Goal: Information Seeking & Learning: Learn about a topic

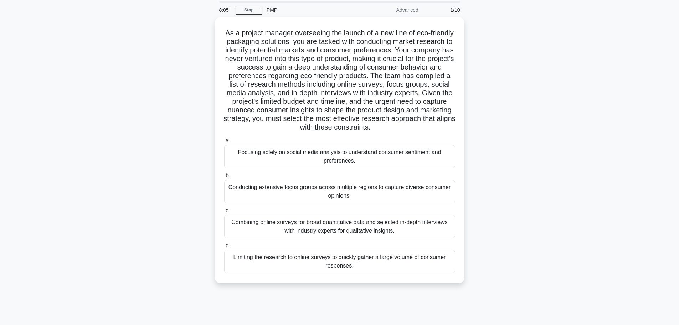
scroll to position [60, 0]
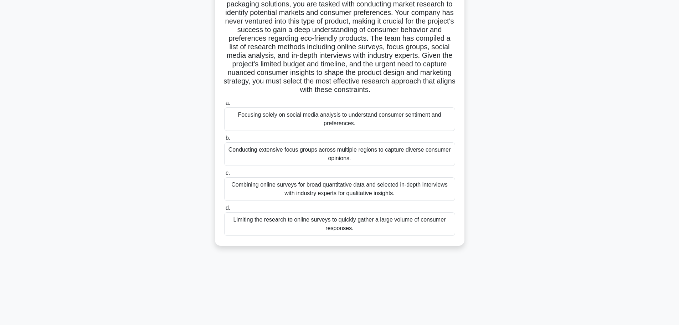
click at [263, 158] on div "Conducting extensive focus groups across multiple regions to capture diverse co…" at bounding box center [339, 154] width 231 height 24
click at [224, 140] on input "b. Conducting extensive focus groups across multiple regions to capture diverse…" at bounding box center [224, 138] width 0 height 5
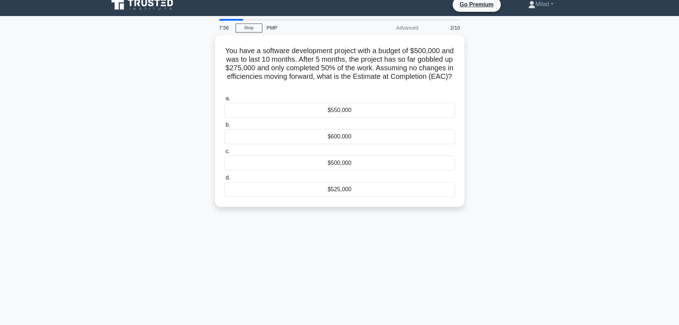
scroll to position [0, 0]
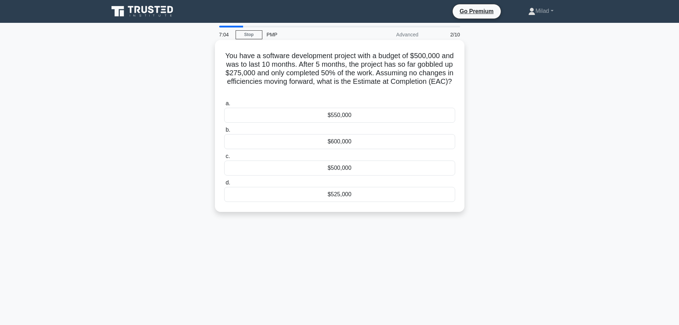
click at [383, 116] on div "$550,000" at bounding box center [339, 115] width 231 height 15
click at [224, 106] on input "a. $550,000" at bounding box center [224, 103] width 0 height 5
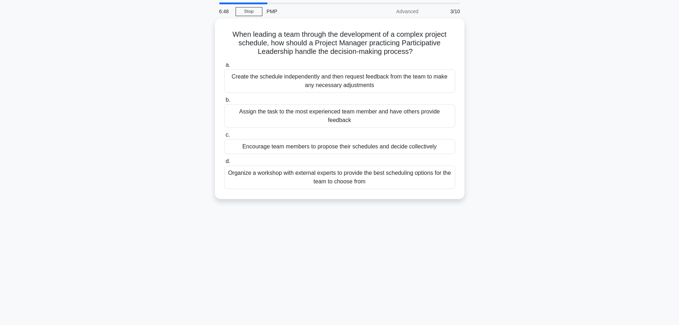
scroll to position [36, 0]
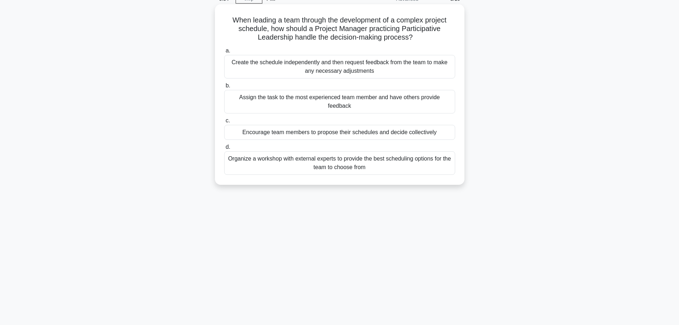
click at [399, 130] on div "Encourage team members to propose their schedules and decide collectively" at bounding box center [339, 132] width 231 height 15
click at [224, 123] on input "c. Encourage team members to propose their schedules and decide collectively" at bounding box center [224, 120] width 0 height 5
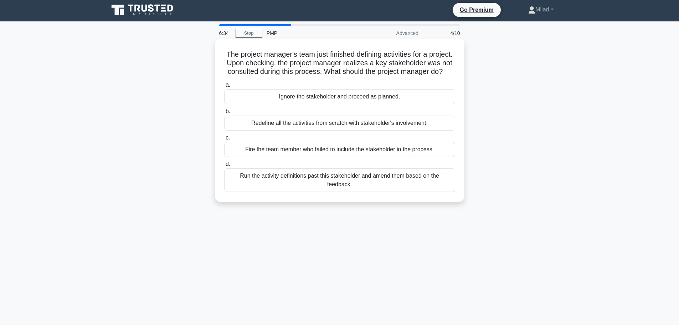
scroll to position [0, 0]
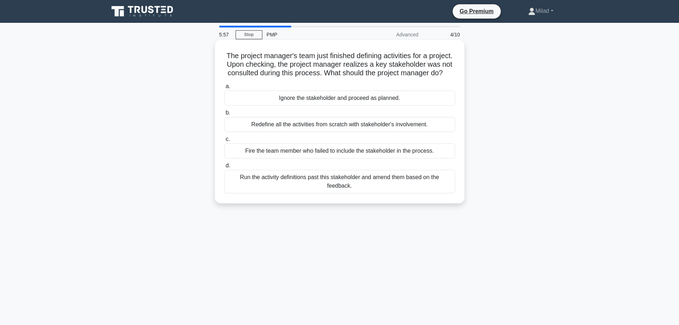
click at [386, 192] on div "Run the activity definitions past this stakeholder and amend them based on the …" at bounding box center [339, 182] width 231 height 24
click at [224, 168] on input "d. Run the activity definitions past this stakeholder and amend them based on t…" at bounding box center [224, 165] width 0 height 5
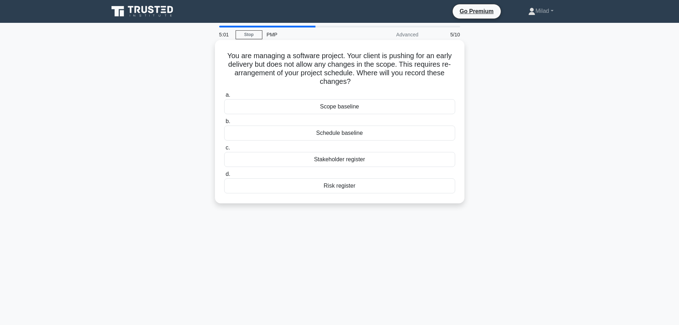
drag, startPoint x: 222, startPoint y: 54, endPoint x: 377, endPoint y: 185, distance: 203.2
click at [377, 185] on div "You are managing a software project. Your client is pushing for an early delive…" at bounding box center [340, 122] width 244 height 158
copy div "You are managing a software project. Your client is pushing for an early delive…"
click at [434, 66] on h5 "You are managing a software project. Your client is pushing for an early delive…" at bounding box center [340, 68] width 232 height 35
click at [373, 133] on div "Schedule baseline" at bounding box center [339, 133] width 231 height 15
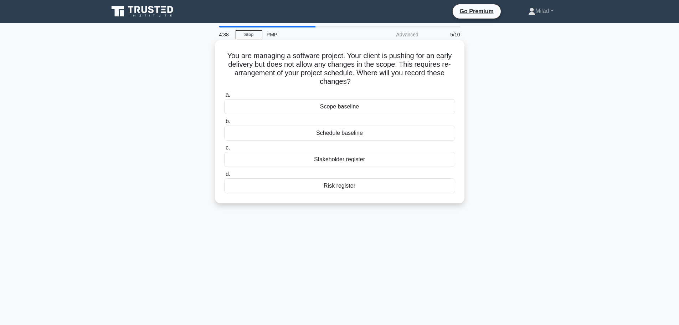
click at [224, 124] on input "b. Schedule baseline" at bounding box center [224, 121] width 0 height 5
click at [367, 109] on div "$125,000" at bounding box center [339, 106] width 231 height 15
click at [224, 97] on input "a. $125,000" at bounding box center [224, 95] width 0 height 5
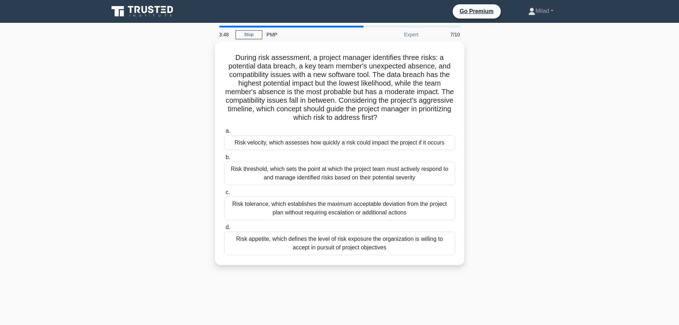
scroll to position [36, 0]
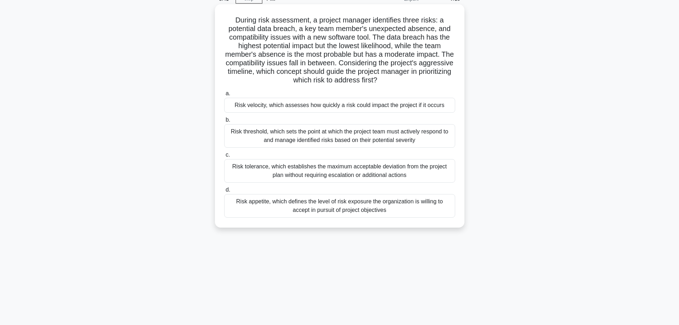
click at [352, 110] on div "Risk velocity, which assesses how quickly a risk could impact the project if it…" at bounding box center [339, 105] width 231 height 15
click at [224, 96] on input "a. Risk velocity, which assesses how quickly a risk could impact the project if…" at bounding box center [224, 93] width 0 height 5
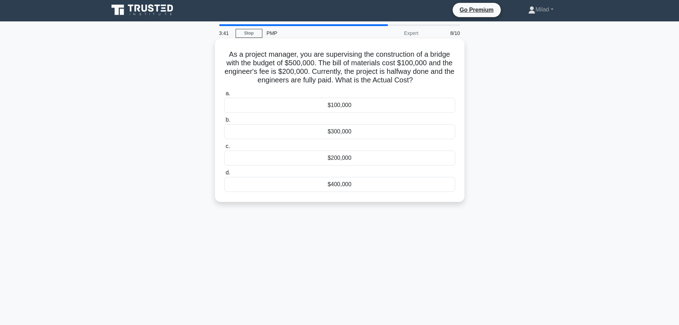
scroll to position [0, 0]
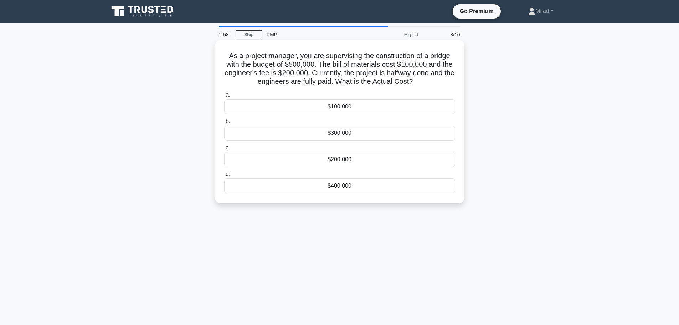
click at [369, 163] on div "$200,000" at bounding box center [339, 159] width 231 height 15
click at [224, 150] on input "c. $200,000" at bounding box center [224, 147] width 0 height 5
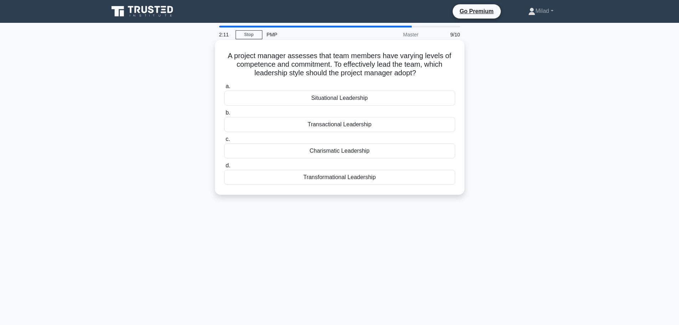
click at [380, 99] on div "Situational Leadership" at bounding box center [339, 98] width 231 height 15
click at [224, 89] on input "a. Situational Leadership" at bounding box center [224, 86] width 0 height 5
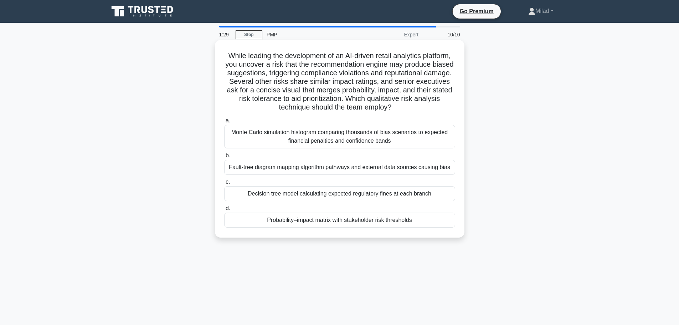
click at [413, 222] on div "Probability–impact matrix with stakeholder risk thresholds" at bounding box center [339, 220] width 231 height 15
click at [224, 211] on input "d. Probability–impact matrix with stakeholder risk thresholds" at bounding box center [224, 208] width 0 height 5
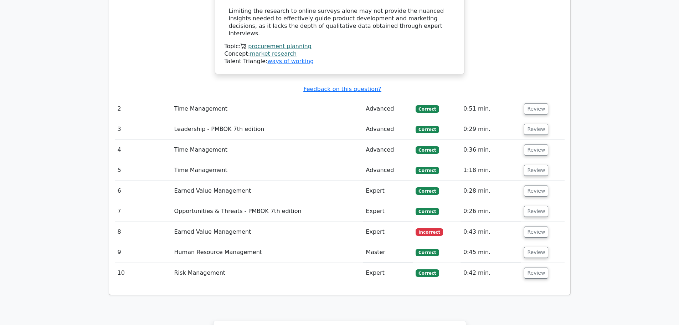
scroll to position [1105, 0]
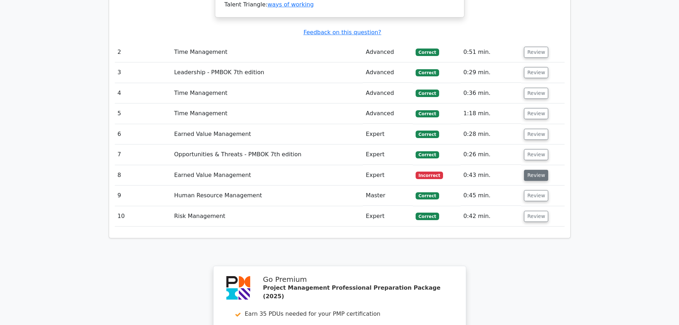
click at [533, 170] on button "Review" at bounding box center [536, 175] width 24 height 11
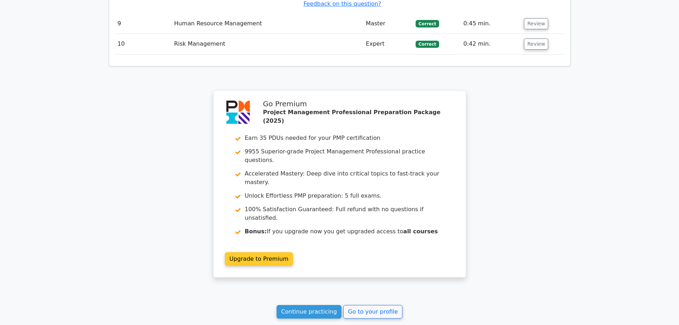
scroll to position [1544, 0]
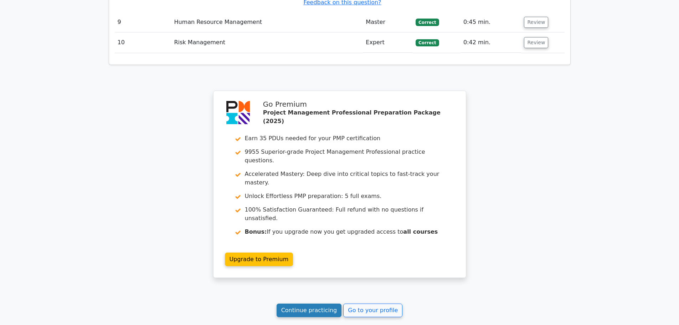
click at [309, 303] on link "Continue practicing" at bounding box center [309, 310] width 65 height 14
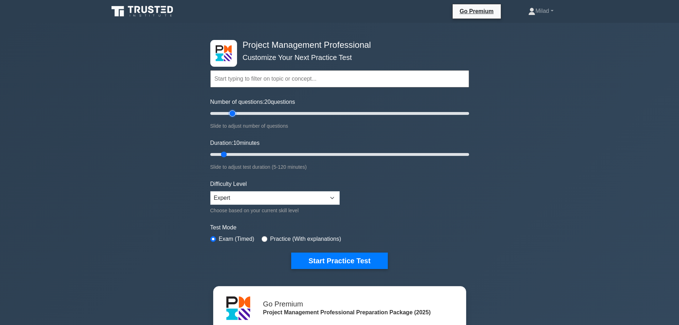
type input "20"
click at [231, 113] on input "Number of questions: 20 questions" at bounding box center [339, 113] width 259 height 9
type input "55"
click at [325, 155] on input "Duration: 10 minutes" at bounding box center [339, 154] width 259 height 9
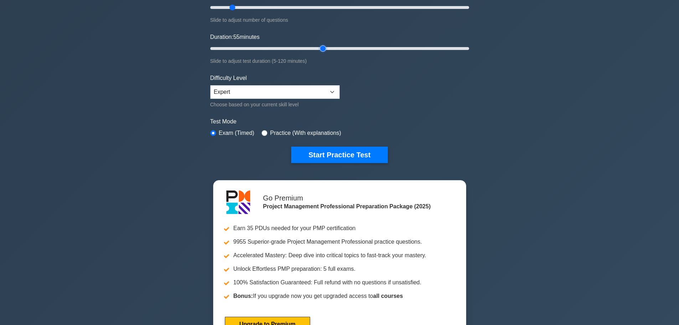
scroll to position [71, 0]
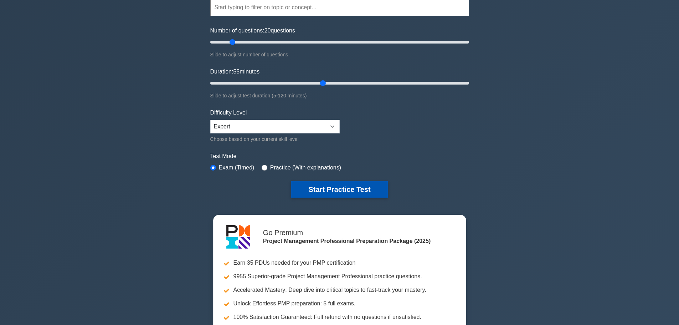
click at [333, 188] on button "Start Practice Test" at bounding box center [339, 189] width 96 height 16
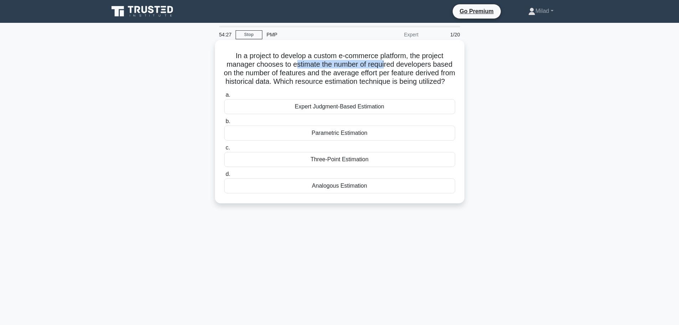
drag, startPoint x: 311, startPoint y: 65, endPoint x: 386, endPoint y: 66, distance: 75.2
click at [386, 66] on h5 "In a project to develop a custom e-commerce platform, the project manager choos…" at bounding box center [340, 68] width 232 height 35
drag, startPoint x: 264, startPoint y: 73, endPoint x: 318, endPoint y: 75, distance: 53.5
click at [318, 75] on h5 "In a project to develop a custom e-commerce platform, the project manager choos…" at bounding box center [340, 68] width 232 height 35
drag, startPoint x: 346, startPoint y: 74, endPoint x: 394, endPoint y: 74, distance: 48.5
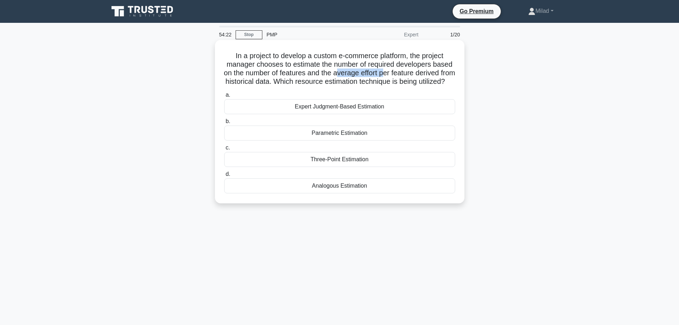
click at [394, 74] on h5 "In a project to develop a custom e-commerce platform, the project manager choos…" at bounding box center [340, 68] width 232 height 35
drag, startPoint x: 295, startPoint y: 71, endPoint x: 289, endPoint y: 73, distance: 6.1
click at [295, 71] on h5 "In a project to develop a custom e-commerce platform, the project manager choos…" at bounding box center [340, 68] width 232 height 35
click at [286, 140] on div "Parametric Estimation" at bounding box center [339, 133] width 231 height 15
click at [224, 124] on input "b. Parametric Estimation" at bounding box center [224, 121] width 0 height 5
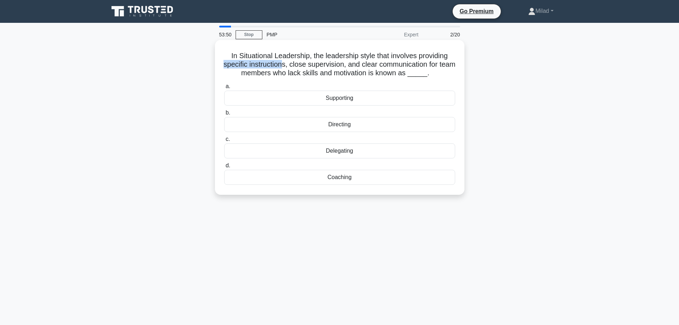
drag, startPoint x: 230, startPoint y: 64, endPoint x: 290, endPoint y: 61, distance: 60.3
click at [290, 61] on h5 "In Situational Leadership, the leadership style that involves providing specifi…" at bounding box center [340, 64] width 232 height 26
click at [308, 124] on div "Directing" at bounding box center [339, 124] width 231 height 15
click at [224, 115] on input "b. Directing" at bounding box center [224, 113] width 0 height 5
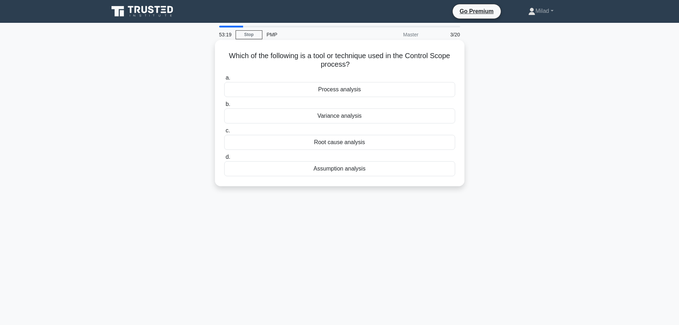
click at [308, 117] on div "Variance analysis" at bounding box center [339, 115] width 231 height 15
click at [224, 107] on input "b. Variance analysis" at bounding box center [224, 104] width 0 height 5
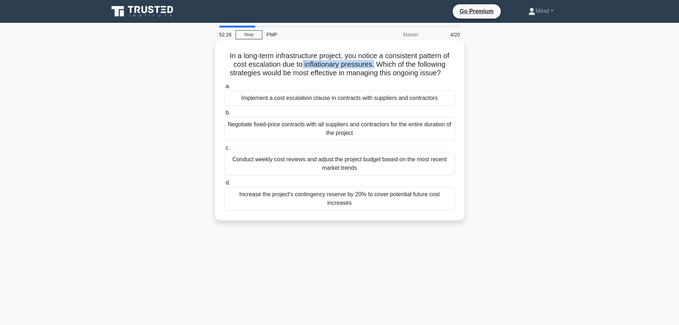
drag, startPoint x: 301, startPoint y: 65, endPoint x: 374, endPoint y: 65, distance: 73.5
click at [374, 65] on h5 "In a long-term infrastructure project, you notice a consistent pattern of cost …" at bounding box center [340, 64] width 232 height 26
click at [280, 66] on h5 "In a long-term infrastructure project, you notice a consistent pattern of cost …" at bounding box center [340, 64] width 232 height 26
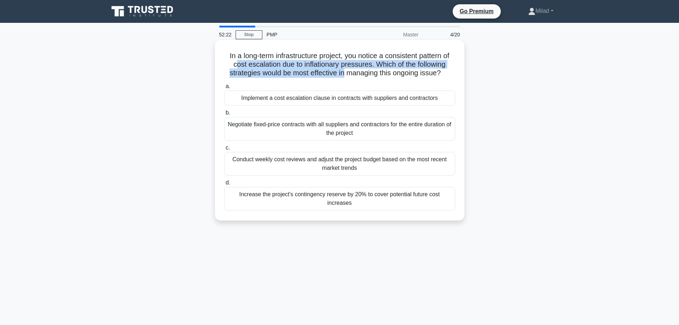
drag, startPoint x: 234, startPoint y: 63, endPoint x: 344, endPoint y: 71, distance: 110.4
click at [344, 71] on h5 "In a long-term infrastructure project, you notice a consistent pattern of cost …" at bounding box center [340, 64] width 232 height 26
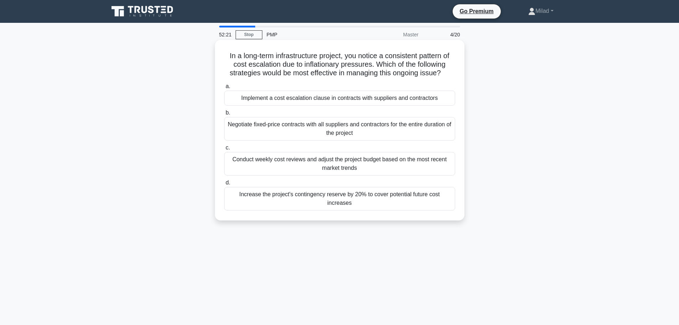
click at [352, 70] on h5 "In a long-term infrastructure project, you notice a consistent pattern of cost …" at bounding box center [340, 64] width 232 height 26
drag, startPoint x: 239, startPoint y: 56, endPoint x: 286, endPoint y: 53, distance: 47.1
click at [286, 53] on h5 "In a long-term infrastructure project, you notice a consistent pattern of cost …" at bounding box center [340, 64] width 232 height 26
click at [232, 100] on div "Implement a cost escalation clause in contracts with suppliers and contractors" at bounding box center [339, 98] width 231 height 15
click at [224, 89] on input "a. Implement a cost escalation clause in contracts with suppliers and contracto…" at bounding box center [224, 86] width 0 height 5
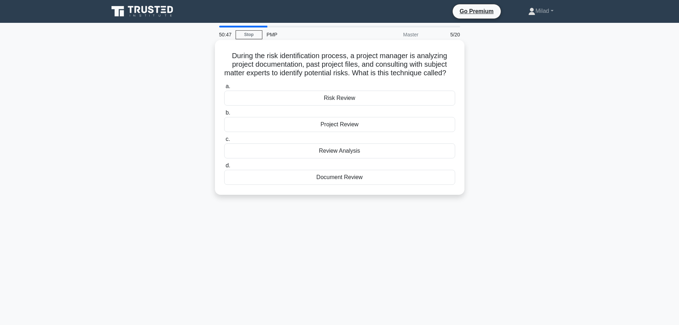
drag, startPoint x: 228, startPoint y: 55, endPoint x: 388, endPoint y: 186, distance: 206.7
click at [388, 186] on div "During the risk identification process, a project manager is analyzing project …" at bounding box center [340, 117] width 244 height 149
click at [379, 61] on h5 "During the risk identification process, a project manager is analyzing project …" at bounding box center [340, 64] width 232 height 26
drag, startPoint x: 230, startPoint y: 55, endPoint x: 336, endPoint y: 127, distance: 127.7
click at [434, 195] on div "During the risk identification process, a project manager is analyzing project …" at bounding box center [340, 117] width 250 height 155
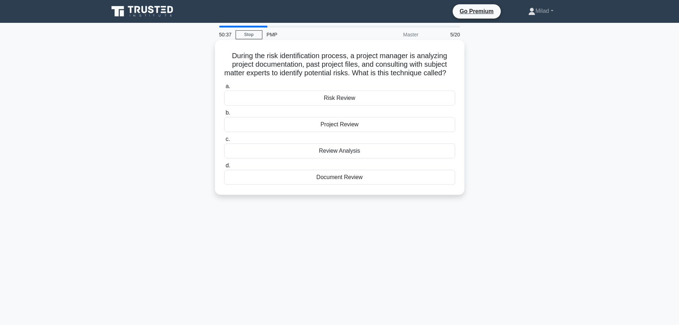
copy div "During the risk identification process, a project manager is analyzing project …"
click at [400, 78] on h5 "During the risk identification process, a project manager is analyzing project …" at bounding box center [340, 64] width 232 height 26
click at [303, 185] on div "Document Review" at bounding box center [339, 177] width 231 height 15
click at [224, 168] on input "d. Document Review" at bounding box center [224, 165] width 0 height 5
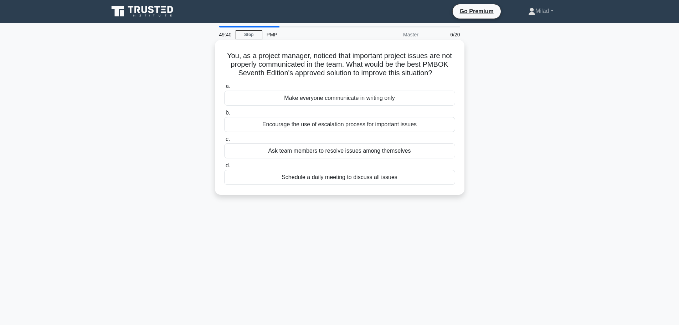
click at [255, 128] on div "Encourage the use of escalation process for important issues" at bounding box center [339, 124] width 231 height 15
click at [224, 115] on input "b. Encourage the use of escalation process for important issues" at bounding box center [224, 113] width 0 height 5
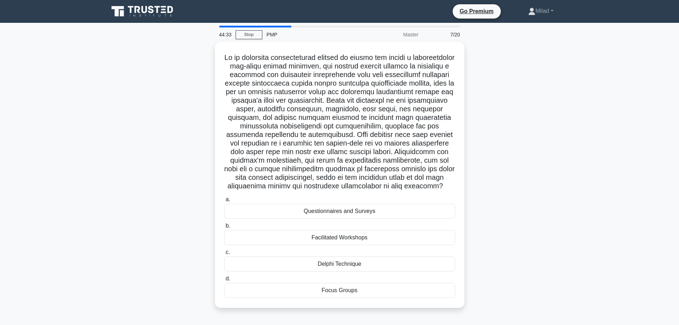
click at [267, 245] on div "Facilitated Workshops" at bounding box center [339, 237] width 231 height 15
click at [224, 228] on input "b. Facilitated Workshops" at bounding box center [224, 226] width 0 height 5
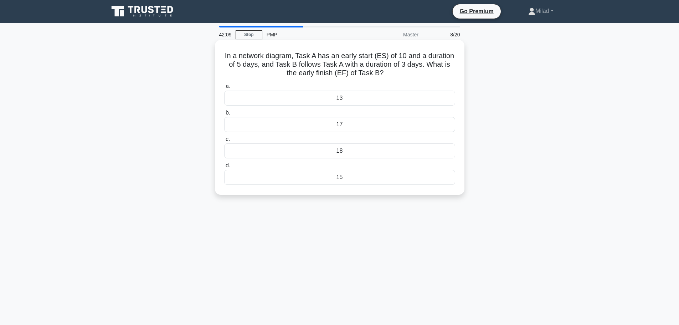
click at [311, 154] on div "18" at bounding box center [339, 150] width 231 height 15
click at [224, 142] on input "c. 18" at bounding box center [224, 139] width 0 height 5
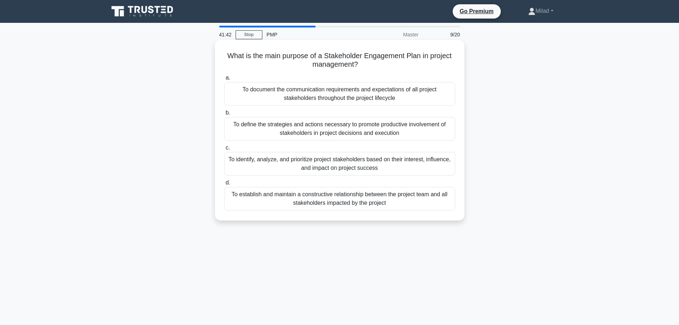
click at [263, 131] on div "To define the strategies and actions necessary to promote productive involvemen…" at bounding box center [339, 129] width 231 height 24
click at [224, 115] on input "b. To define the strategies and actions necessary to promote productive involve…" at bounding box center [224, 113] width 0 height 5
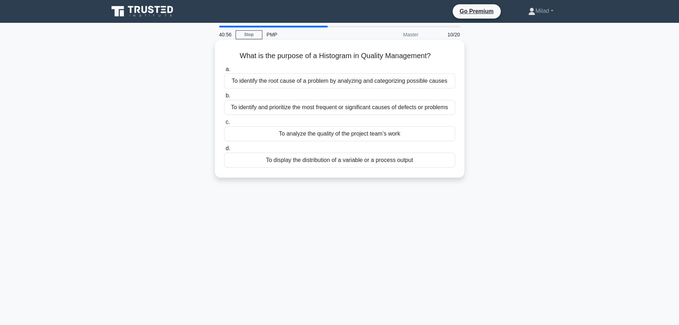
click at [252, 162] on div "To display the distribution of a variable or a process output" at bounding box center [339, 160] width 231 height 15
click at [224, 151] on input "d. To display the distribution of a variable or a process output" at bounding box center [224, 148] width 0 height 5
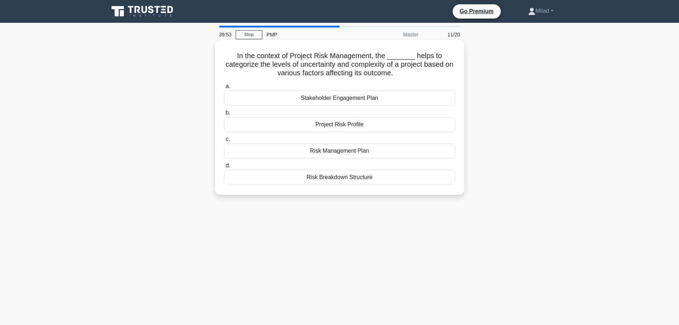
click at [303, 124] on div "Project Risk Profile" at bounding box center [339, 124] width 231 height 15
click at [224, 115] on input "b. Project Risk Profile" at bounding box center [224, 113] width 0 height 5
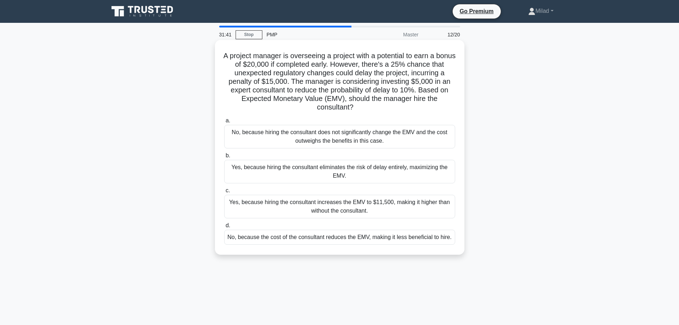
click at [252, 142] on div "No, because hiring the consultant does not significantly change the EMV and the…" at bounding box center [339, 137] width 231 height 24
click at [224, 123] on input "a. No, because hiring the consultant does not significantly change the EMV and …" at bounding box center [224, 120] width 0 height 5
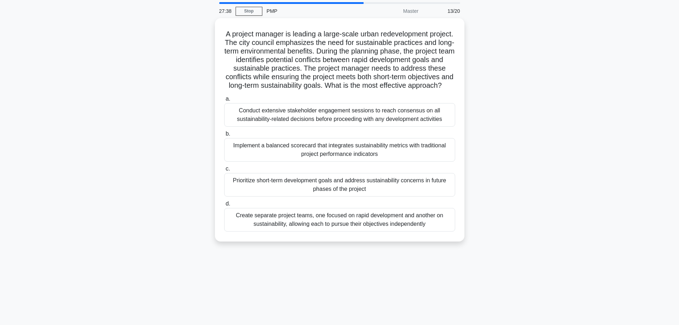
scroll to position [36, 0]
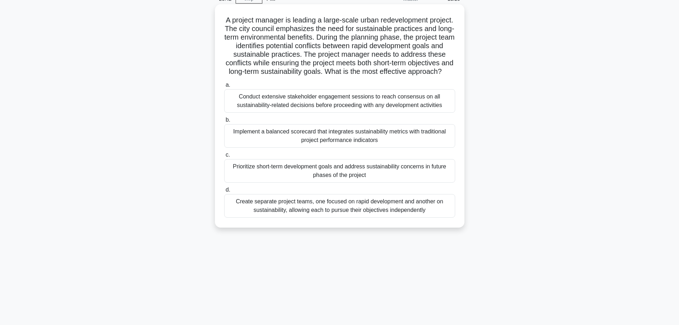
click at [285, 182] on div "Prioritize short-term development goals and address sustainability concerns in …" at bounding box center [339, 171] width 231 height 24
click at [224, 157] on input "c. Prioritize short-term development goals and address sustainability concerns …" at bounding box center [224, 155] width 0 height 5
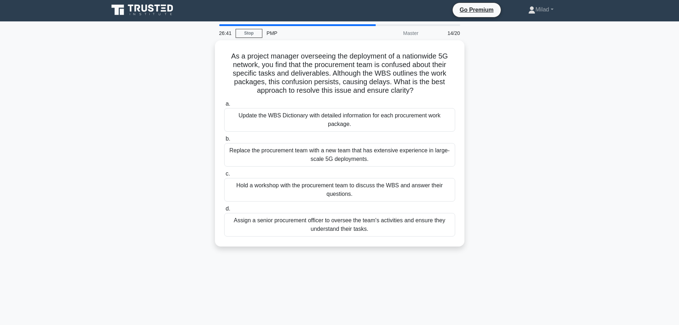
scroll to position [0, 0]
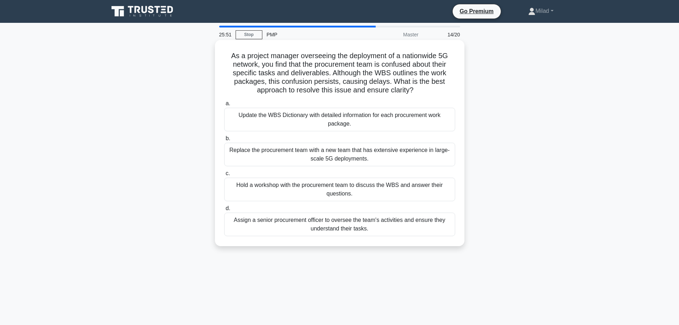
click at [262, 127] on div "Update the WBS Dictionary with detailed information for each procurement work p…" at bounding box center [339, 120] width 231 height 24
click at [224, 106] on input "a. Update the WBS Dictionary with detailed information for each procurement wor…" at bounding box center [224, 103] width 0 height 5
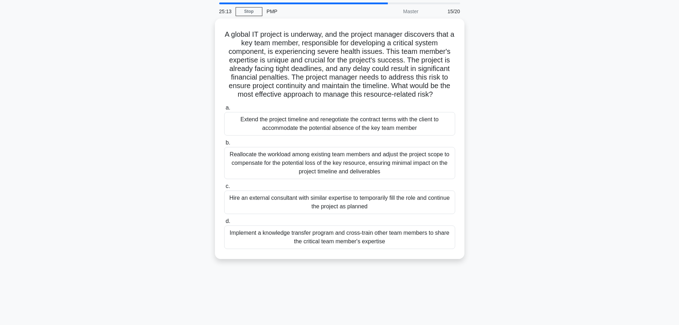
scroll to position [36, 0]
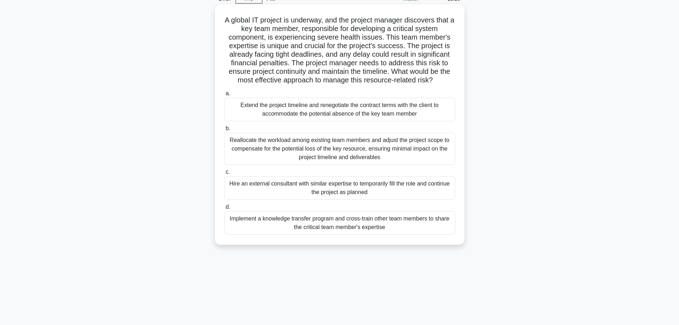
click at [261, 229] on div "Implement a knowledge transfer program and cross-train other team members to sh…" at bounding box center [339, 223] width 231 height 24
click at [224, 209] on input "d. Implement a knowledge transfer program and cross-train other team members to…" at bounding box center [224, 207] width 0 height 5
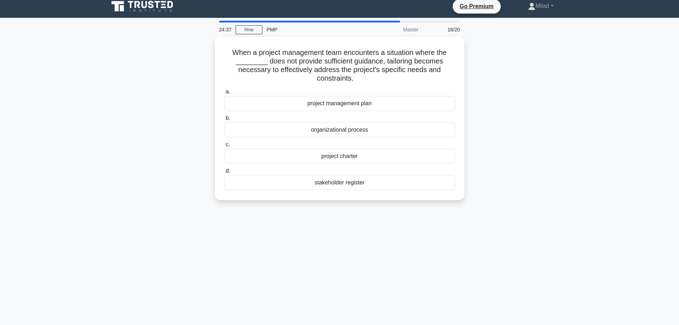
scroll to position [0, 0]
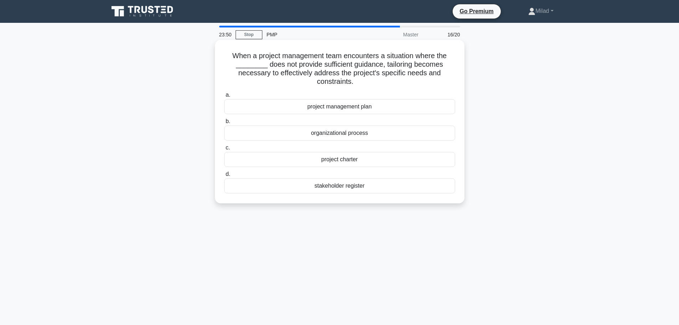
click at [298, 160] on div "project charter" at bounding box center [339, 159] width 231 height 15
click at [224, 150] on input "c. project charter" at bounding box center [224, 147] width 0 height 5
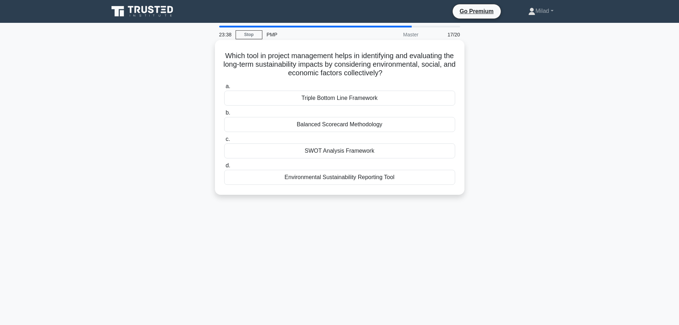
click at [276, 99] on div "Triple Bottom Line Framework" at bounding box center [339, 98] width 231 height 15
click at [224, 89] on input "a. Triple Bottom Line Framework" at bounding box center [224, 86] width 0 height 5
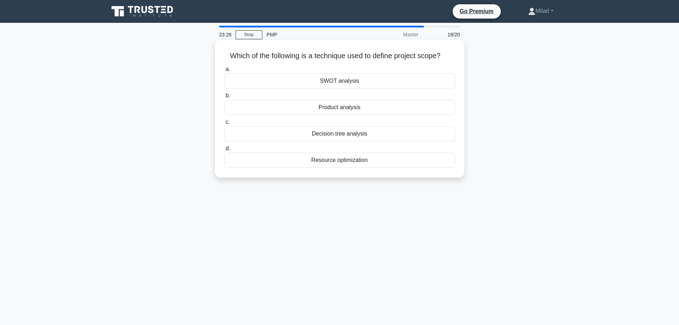
click at [296, 109] on div "Product analysis" at bounding box center [339, 107] width 231 height 15
click at [224, 98] on input "b. Product analysis" at bounding box center [224, 95] width 0 height 5
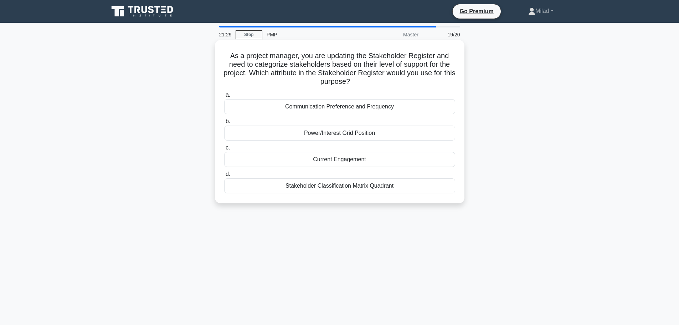
click at [276, 159] on div "Current Engagement" at bounding box center [339, 159] width 231 height 15
click at [224, 150] on input "c. Current Engagement" at bounding box center [224, 147] width 0 height 5
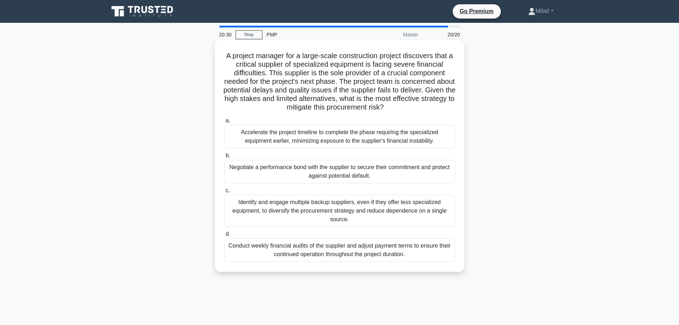
click at [240, 252] on div "Conduct weekly financial audits of the supplier and adjust payment terms to ens…" at bounding box center [339, 250] width 231 height 24
click at [224, 236] on input "d. Conduct weekly financial audits of the supplier and adjust payment terms to …" at bounding box center [224, 234] width 0 height 5
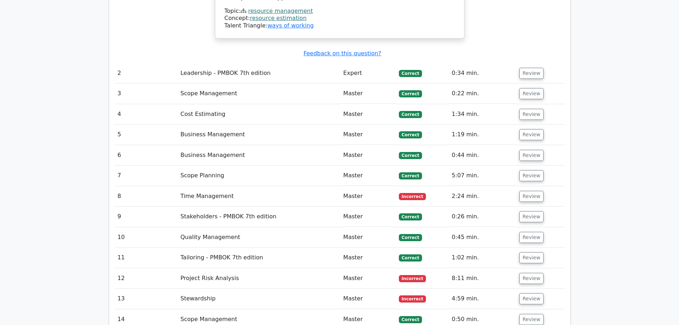
scroll to position [998, 0]
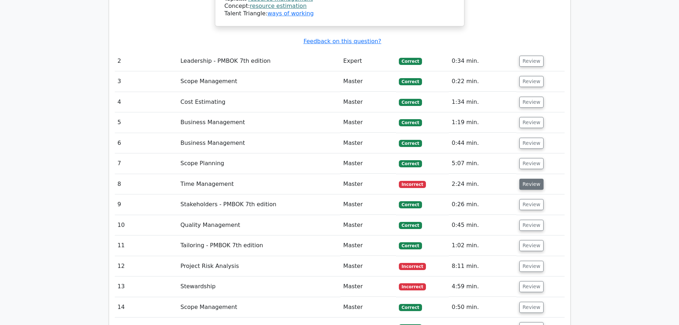
click at [527, 179] on button "Review" at bounding box center [532, 184] width 24 height 11
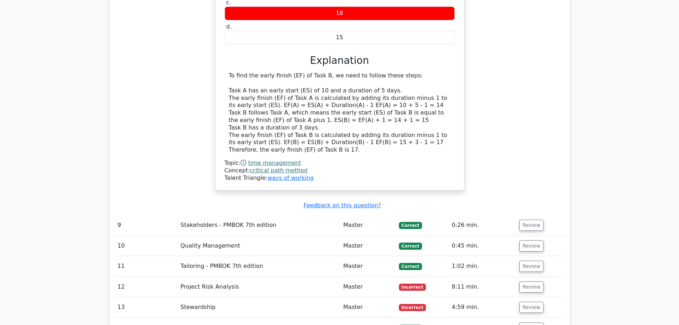
scroll to position [1319, 0]
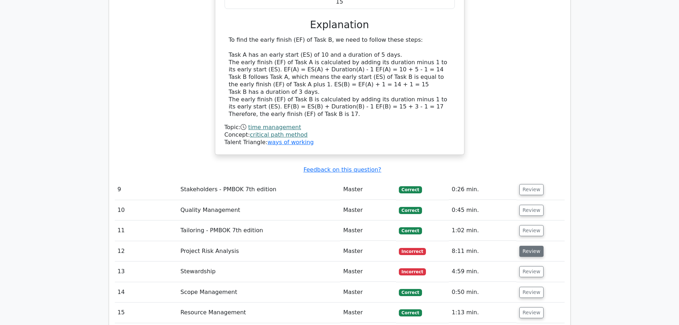
click at [528, 246] on button "Review" at bounding box center [532, 251] width 24 height 11
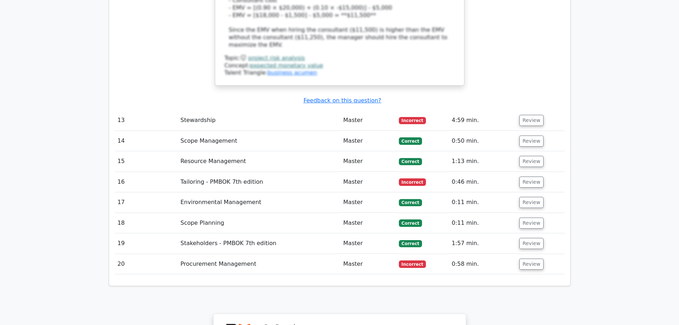
scroll to position [1925, 0]
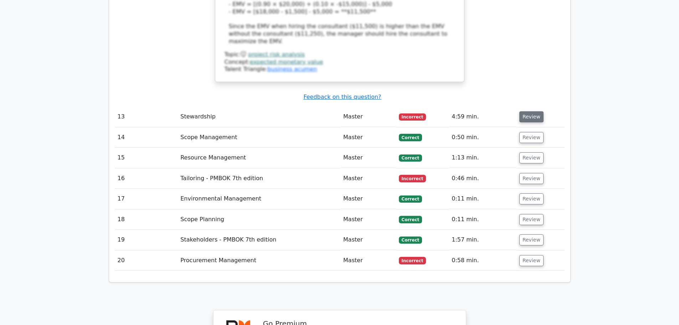
click at [532, 111] on button "Review" at bounding box center [532, 116] width 24 height 11
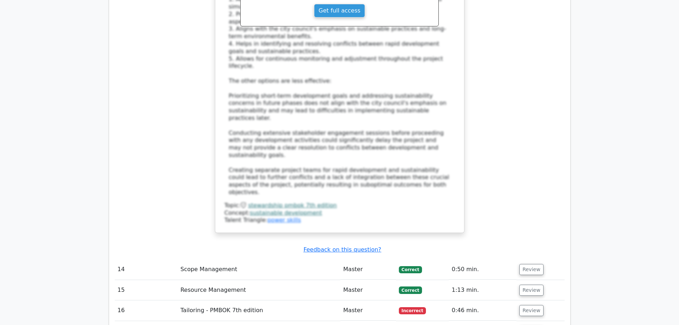
scroll to position [2353, 0]
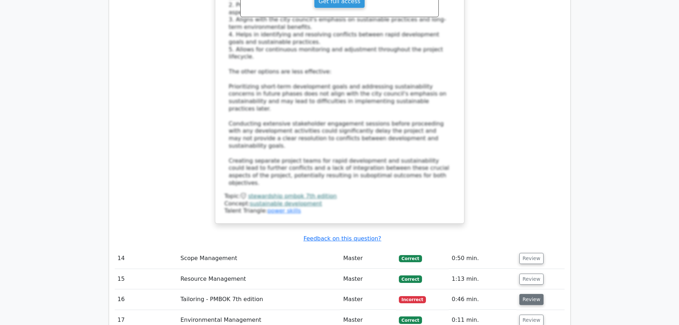
click at [525, 294] on button "Review" at bounding box center [532, 299] width 24 height 11
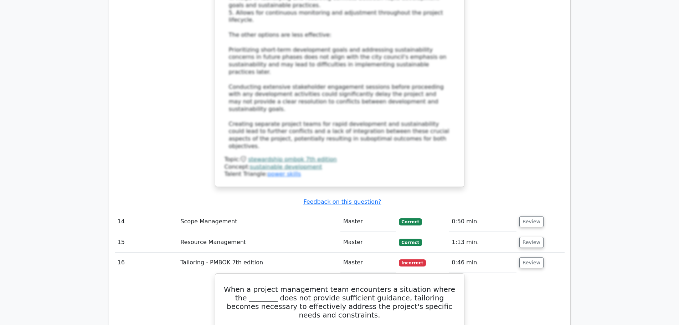
scroll to position [2425, 0]
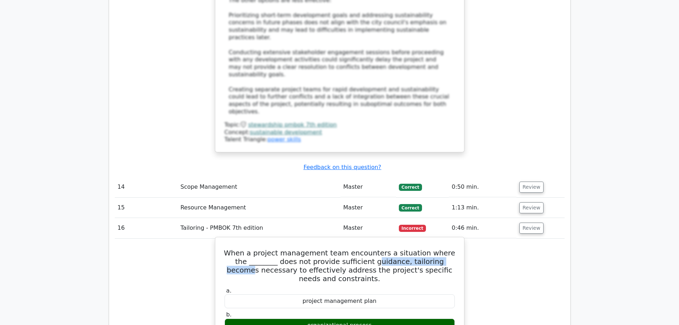
drag, startPoint x: 356, startPoint y: 162, endPoint x: 441, endPoint y: 165, distance: 84.6
click at [441, 249] on h5 "When a project management team encounters a situation where the ________ does n…" at bounding box center [340, 266] width 232 height 34
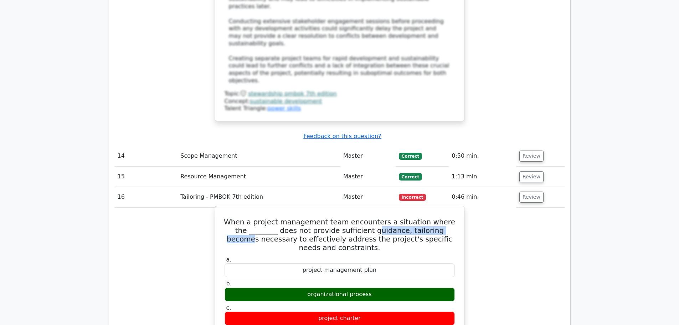
scroll to position [2496, 0]
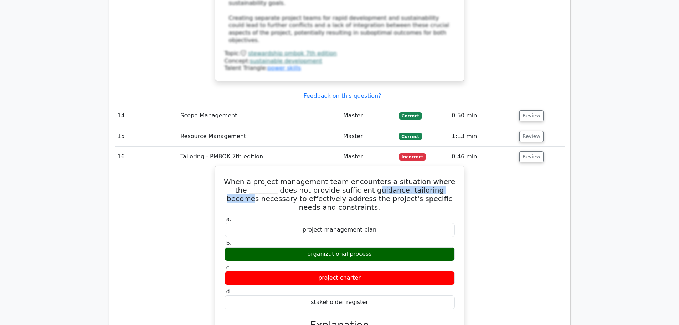
click at [396, 177] on h5 "When a project management team encounters a situation where the ________ does n…" at bounding box center [340, 194] width 232 height 34
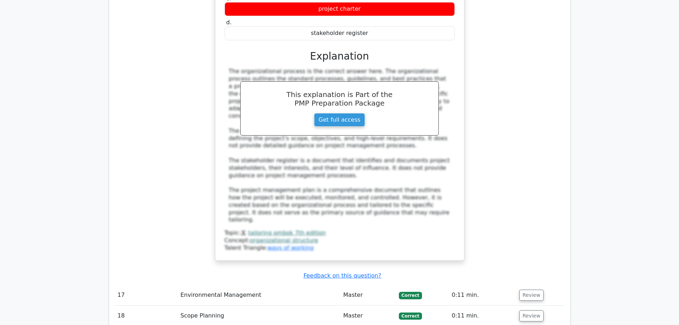
scroll to position [2852, 0]
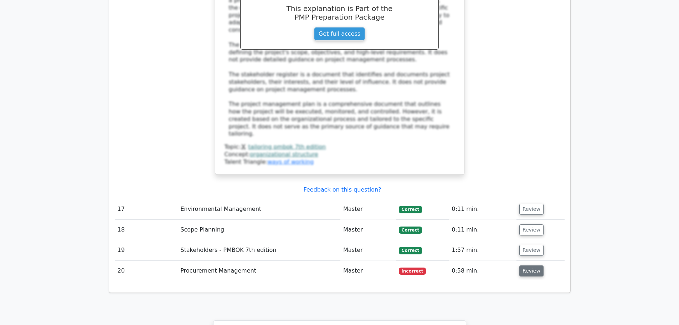
click at [530, 265] on button "Review" at bounding box center [532, 270] width 24 height 11
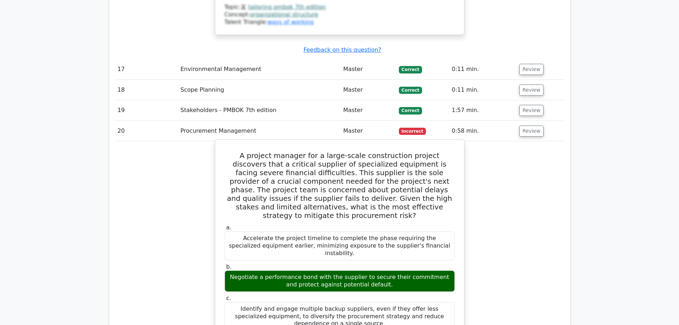
scroll to position [2995, 0]
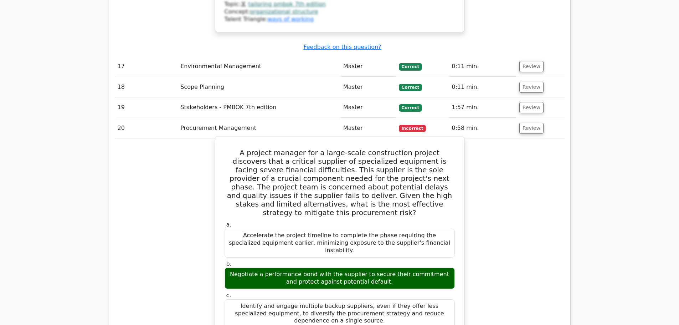
drag, startPoint x: 273, startPoint y: 144, endPoint x: 338, endPoint y: 152, distance: 65.8
click at [338, 267] on div "Negotiate a performance bond with the supplier to secure their commitment and p…" at bounding box center [340, 277] width 230 height 21
drag, startPoint x: 270, startPoint y: 219, endPoint x: 308, endPoint y: 222, distance: 38.7
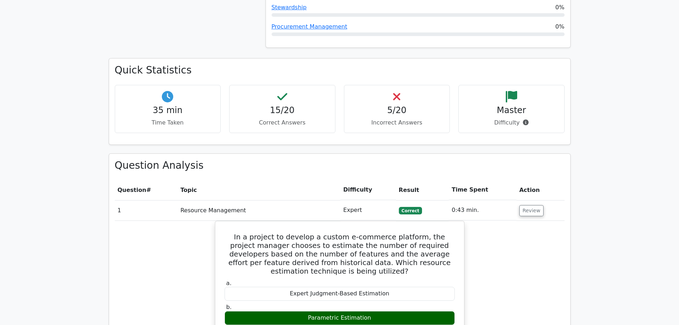
scroll to position [392, 0]
